Goal: Task Accomplishment & Management: Complete application form

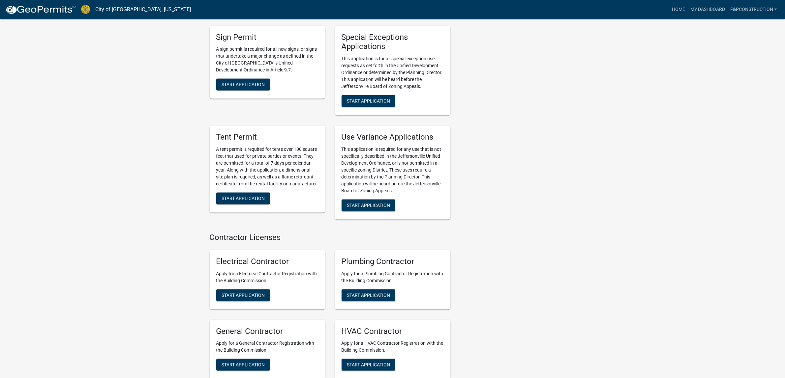
scroll to position [1264, 0]
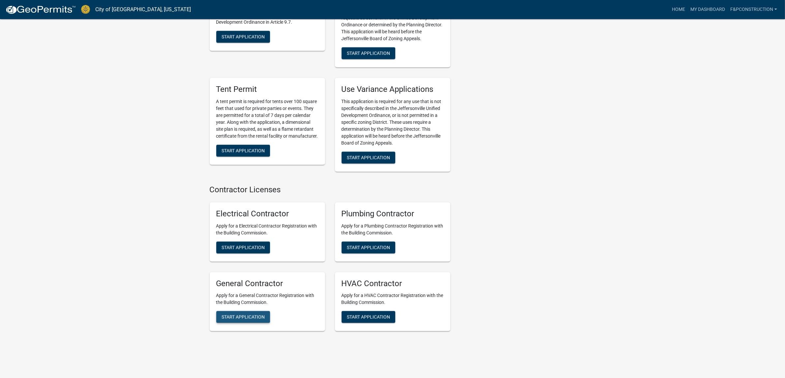
click at [254, 315] on span "Start Application" at bounding box center [243, 317] width 43 height 5
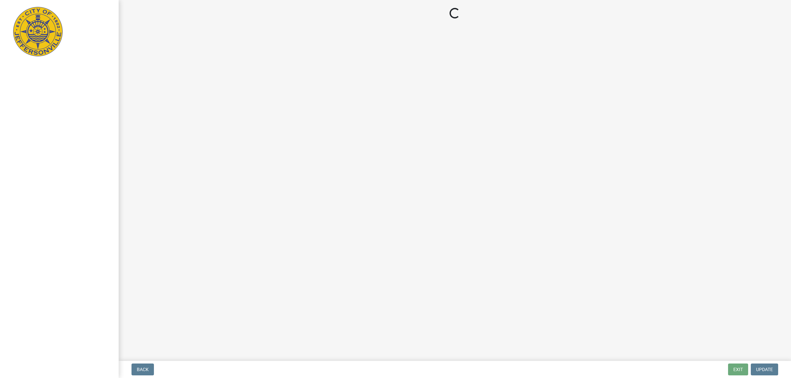
select select "IN"
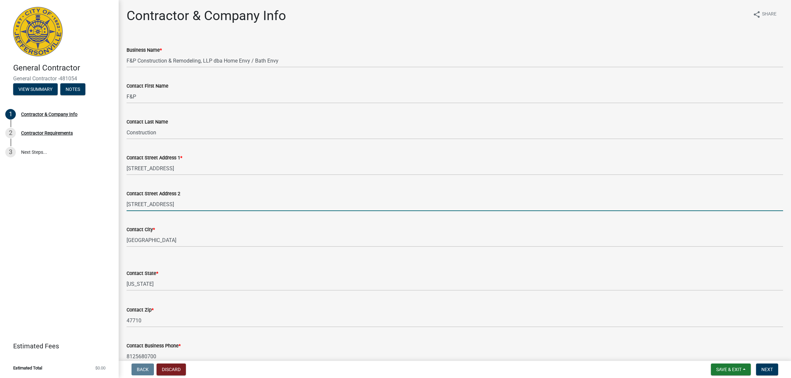
drag, startPoint x: 183, startPoint y: 204, endPoint x: 102, endPoint y: 193, distance: 81.6
click at [103, 194] on div "General Contractor General Contractor -481054 View Summary Notes 1 Contractor &…" at bounding box center [395, 189] width 791 height 378
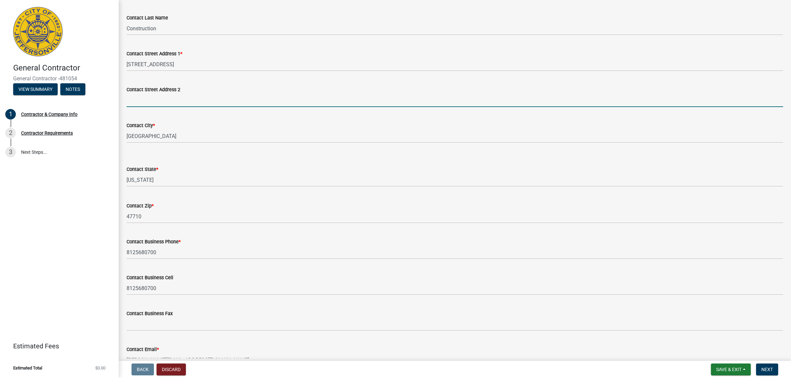
scroll to position [124, 0]
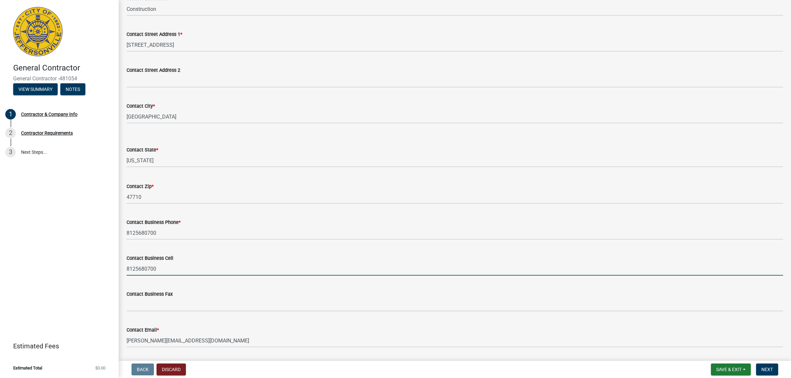
drag, startPoint x: 176, startPoint y: 267, endPoint x: 0, endPoint y: 254, distance: 176.2
click at [0, 254] on div "General Contractor General Contractor -481054 View Summary Notes 1 Contractor &…" at bounding box center [395, 189] width 791 height 378
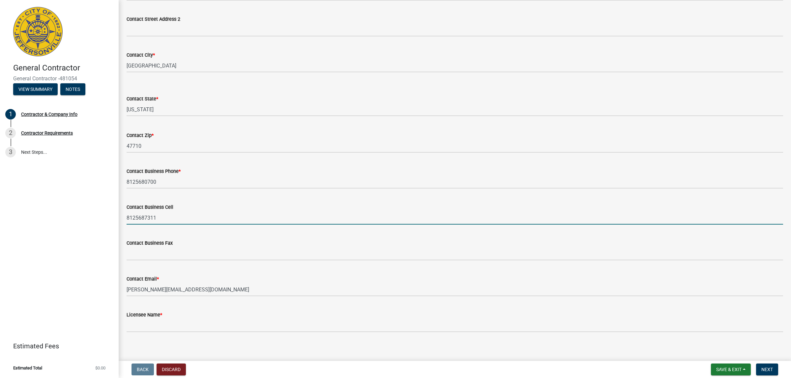
scroll to position [179, 0]
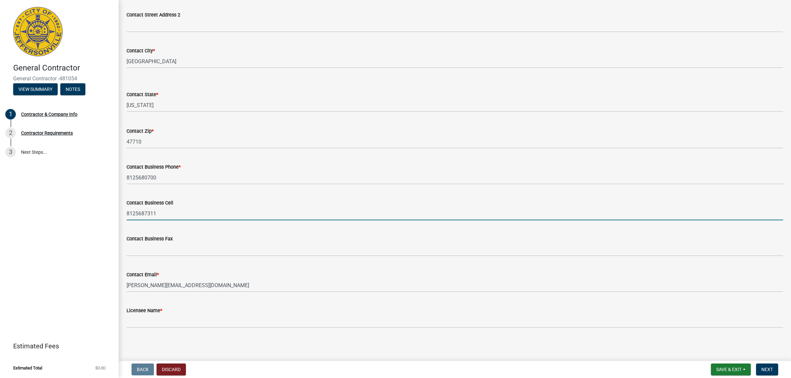
type input "8125687311"
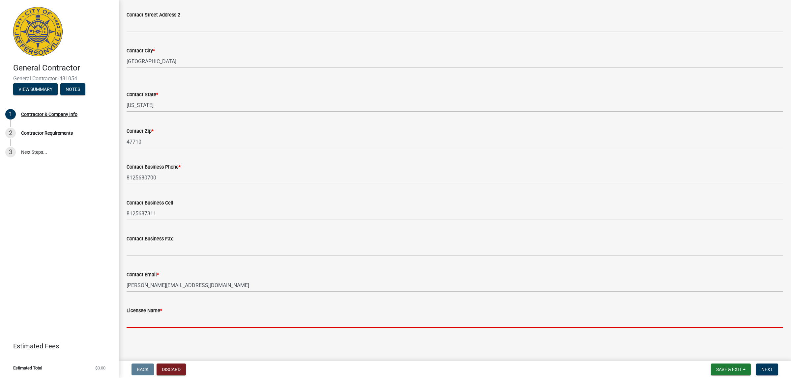
click at [134, 321] on input "Licensee Name *" at bounding box center [455, 322] width 657 height 14
type input "[PERSON_NAME]"
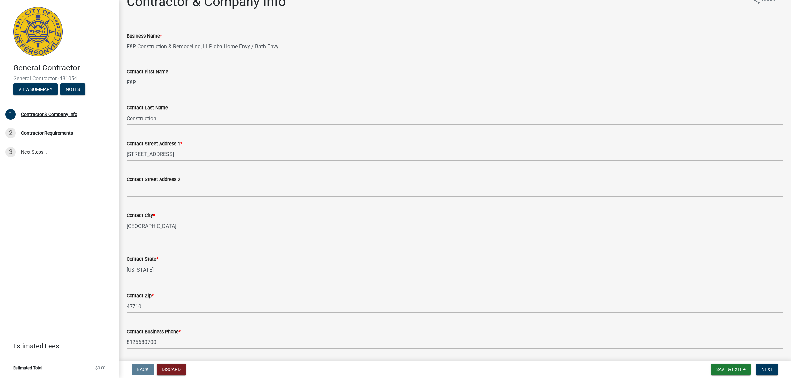
scroll to position [0, 0]
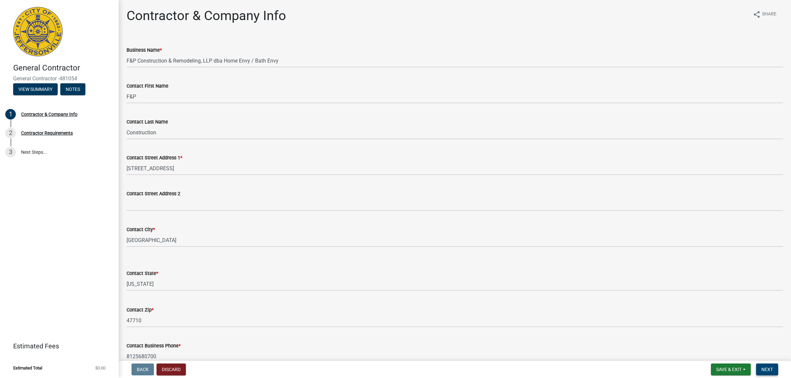
click at [773, 369] on button "Next" at bounding box center [767, 370] width 22 height 12
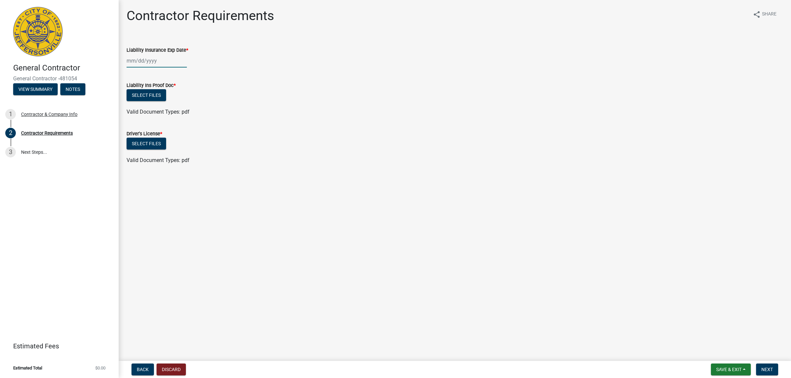
click at [127, 58] on div at bounding box center [157, 61] width 60 height 14
click at [195, 75] on span "Next month" at bounding box center [196, 74] width 5 height 5
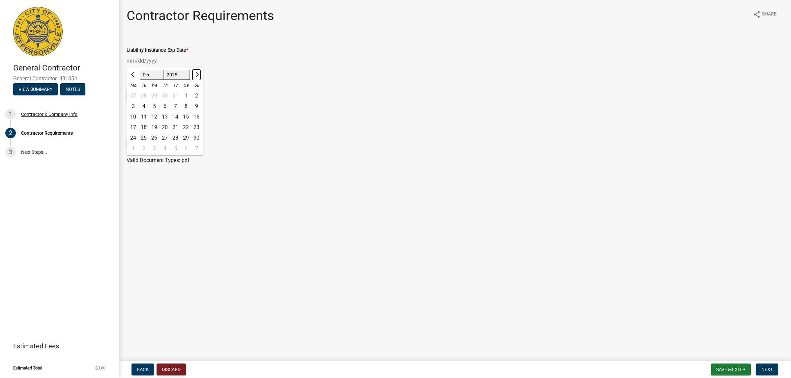
select select "1"
select select "2026"
click at [195, 75] on span "Next month" at bounding box center [196, 74] width 5 height 5
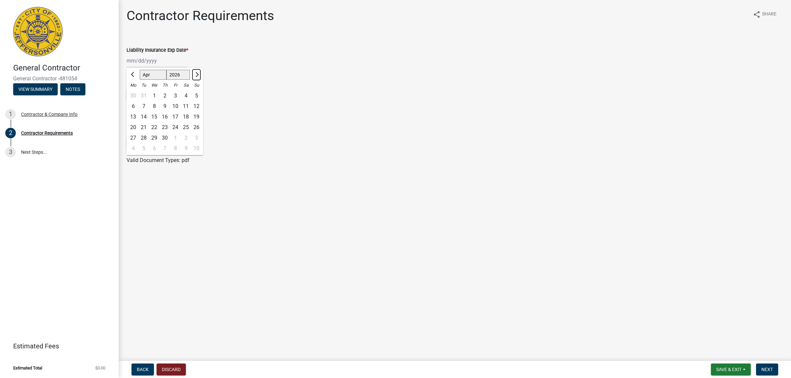
click at [195, 75] on span "Next month" at bounding box center [196, 74] width 5 height 5
select select "6"
click at [133, 97] on div "1" at bounding box center [133, 96] width 11 height 11
type input "06/01/2026"
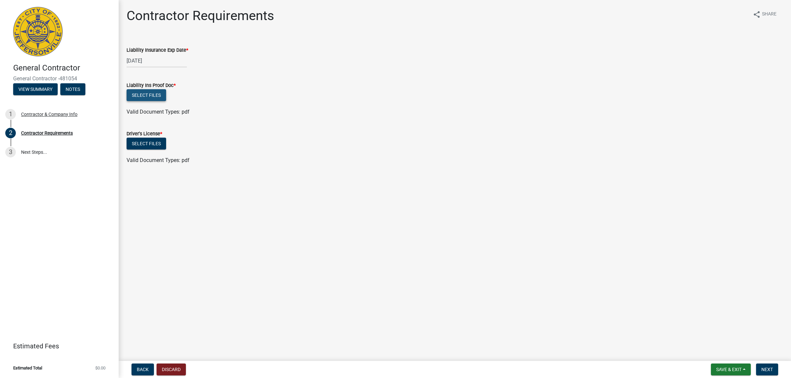
click at [137, 95] on button "Select files" at bounding box center [147, 95] width 40 height 12
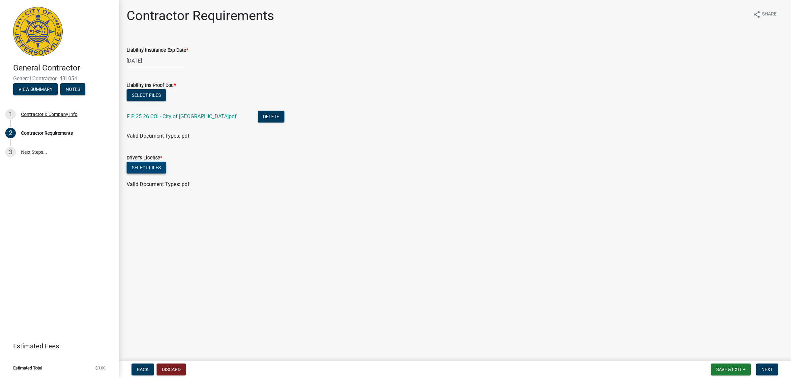
click at [149, 167] on button "Select files" at bounding box center [147, 168] width 40 height 12
click at [770, 370] on span "Next" at bounding box center [768, 369] width 12 height 5
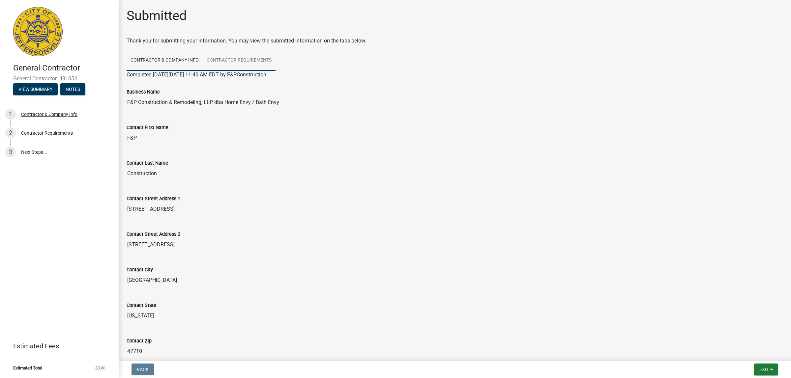
click at [225, 57] on link "Contractor Requirements" at bounding box center [239, 60] width 73 height 21
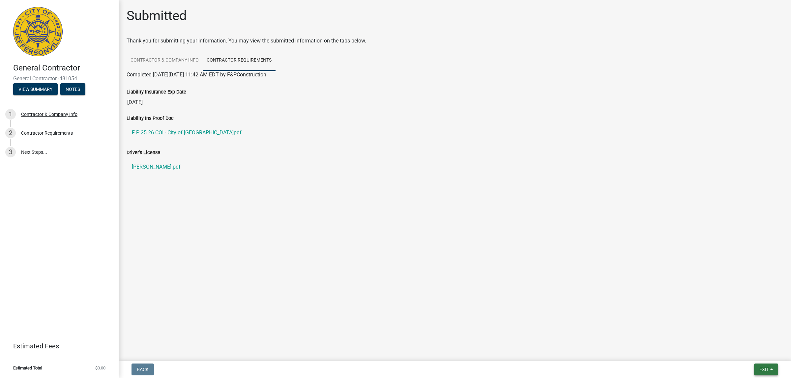
click at [766, 369] on span "Exit" at bounding box center [765, 369] width 10 height 5
click at [739, 337] on button "Save" at bounding box center [752, 337] width 53 height 16
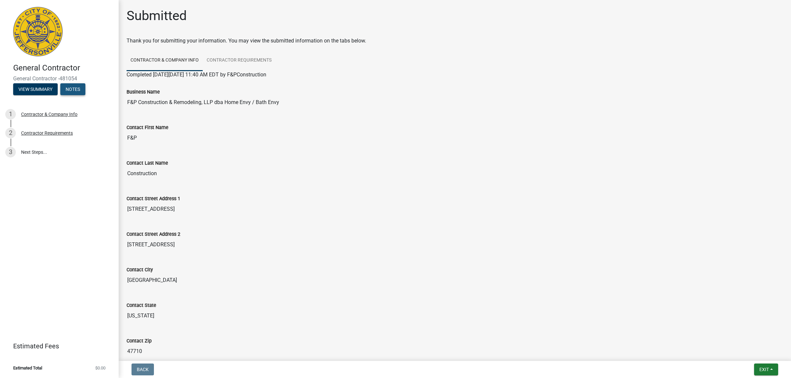
click at [75, 88] on button "Notes" at bounding box center [72, 89] width 25 height 12
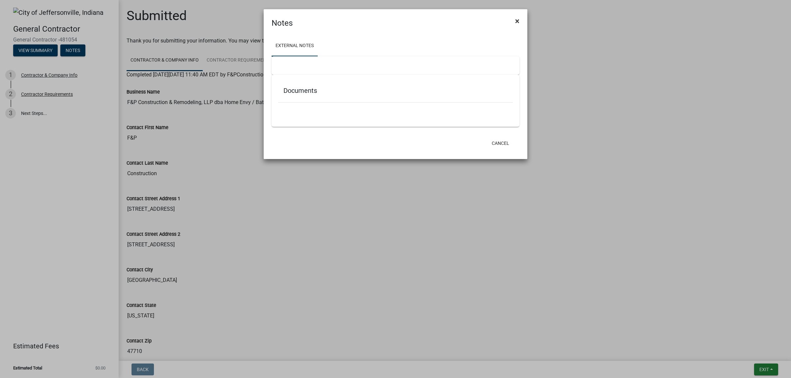
click at [515, 20] on span "×" at bounding box center [517, 20] width 4 height 9
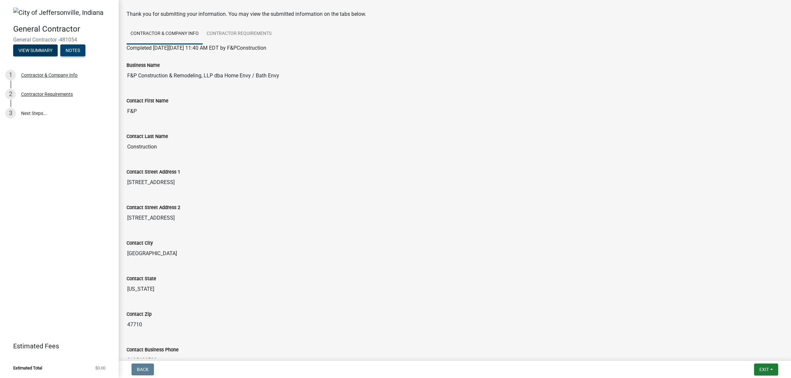
scroll to position [41, 0]
